Goal: Check status: Check status

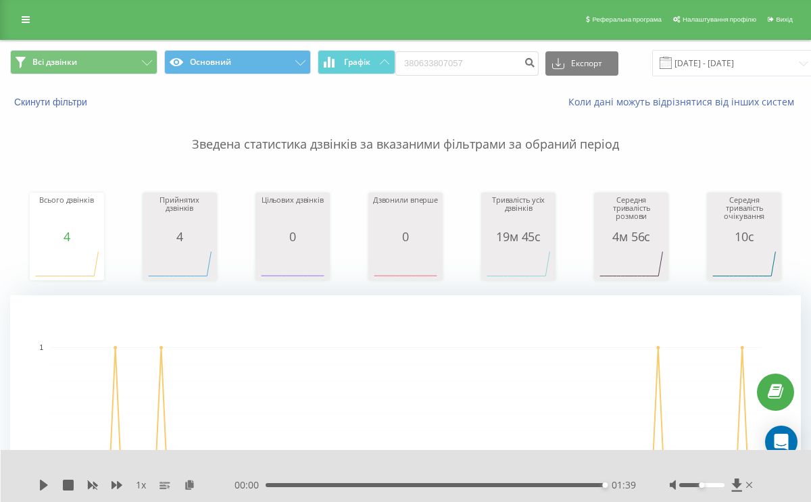
scroll to position [0, 75]
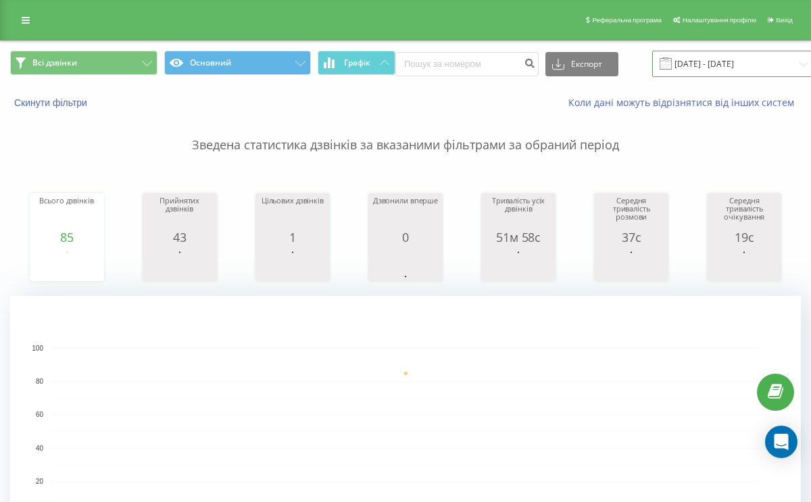
click at [653, 66] on input "[DATE] - [DATE]" at bounding box center [734, 64] width 164 height 26
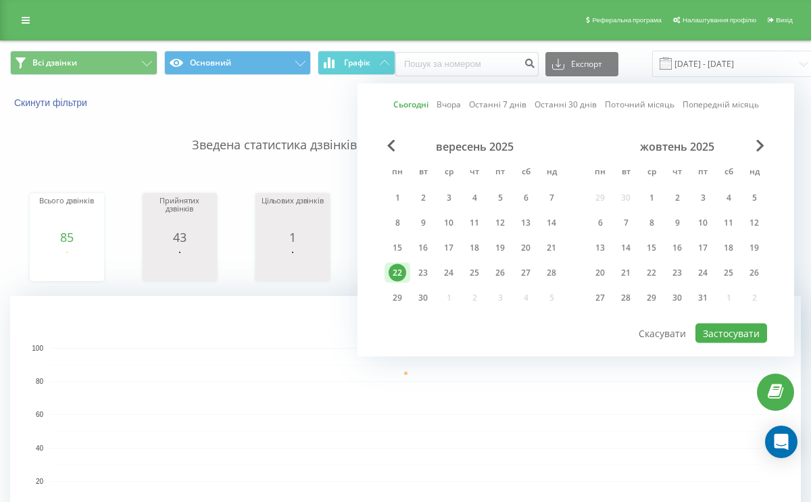
click at [407, 264] on div "22" at bounding box center [397, 273] width 26 height 20
click at [741, 328] on button "Застосувати" at bounding box center [731, 334] width 72 height 20
